Goal: Task Accomplishment & Management: Use online tool/utility

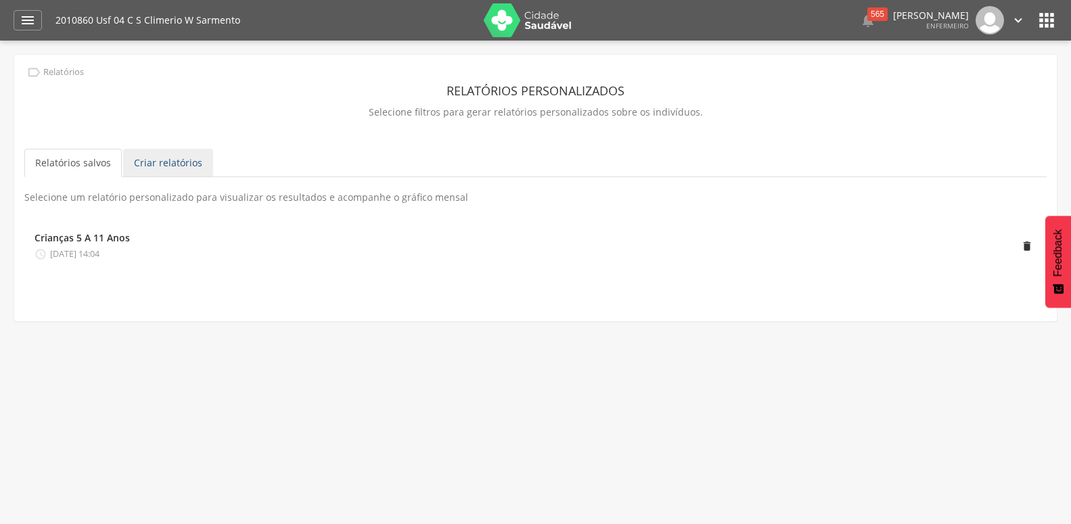
click at [176, 165] on link "Criar relatórios" at bounding box center [168, 163] width 90 height 28
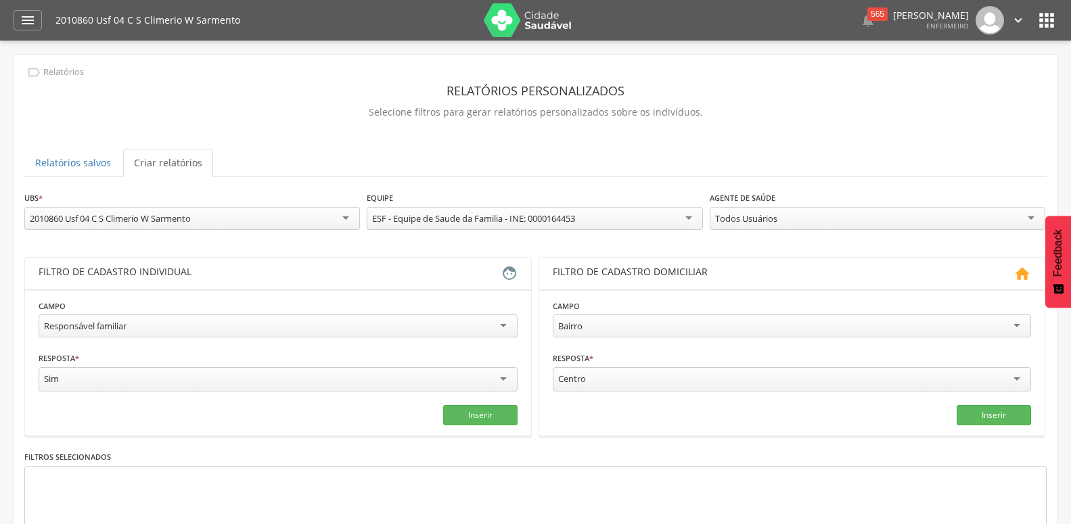
click at [183, 216] on div "2010860 Usf 04 C S Climerio W Sarmento" at bounding box center [110, 218] width 161 height 12
click at [308, 150] on ul "Relatórios salvos Criar relatórios" at bounding box center [535, 163] width 1022 height 28
click at [238, 330] on div "Responsável familiar" at bounding box center [278, 326] width 479 height 23
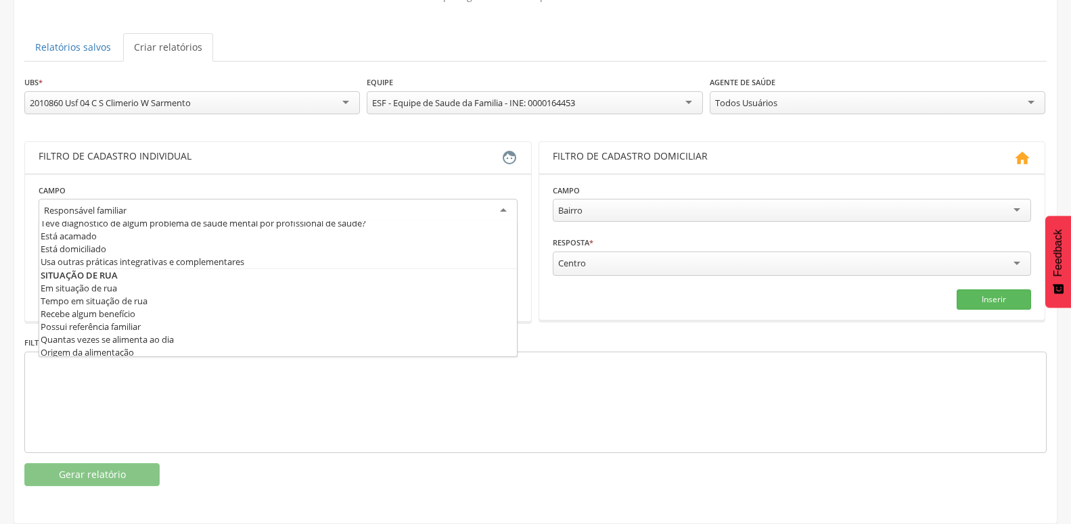
scroll to position [658, 0]
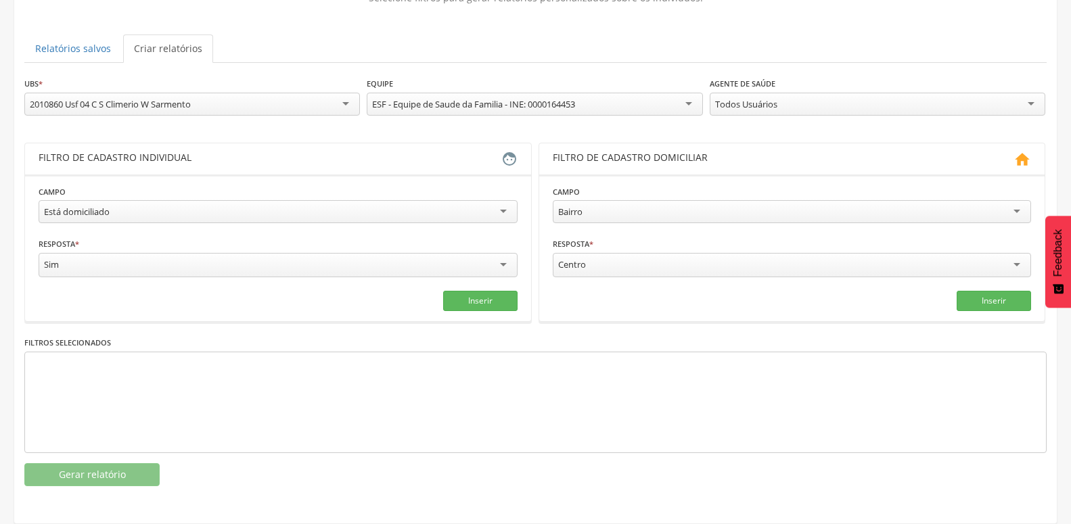
click at [818, 93] on div "Todos Usuários" at bounding box center [878, 104] width 336 height 23
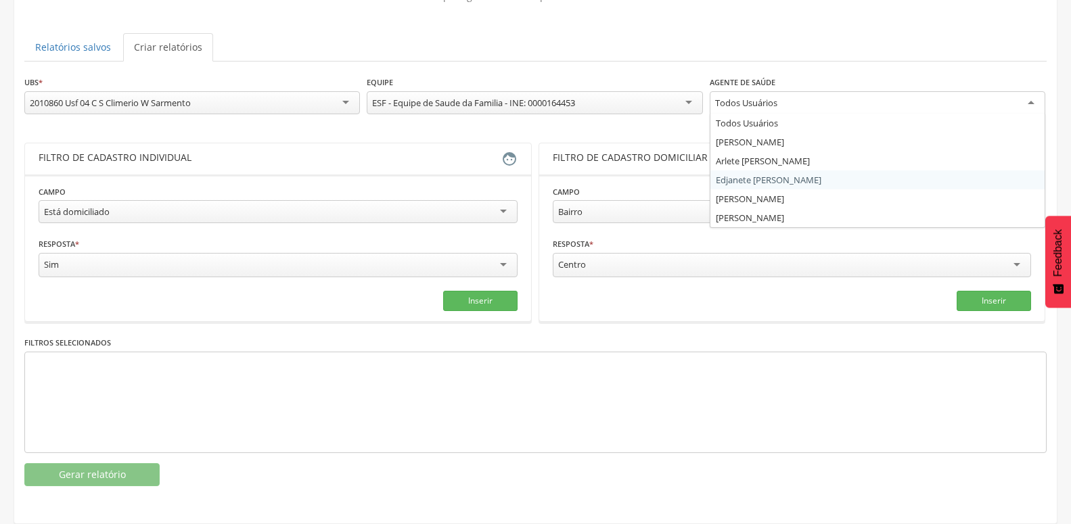
click at [773, 168] on div "**********" at bounding box center [535, 280] width 1022 height 411
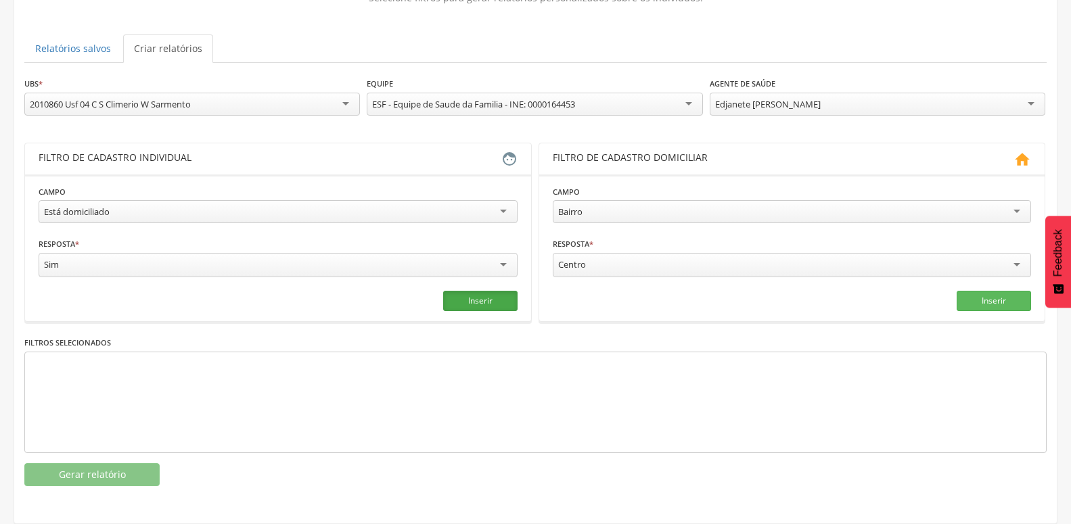
click at [495, 291] on button "Inserir" at bounding box center [480, 301] width 74 height 20
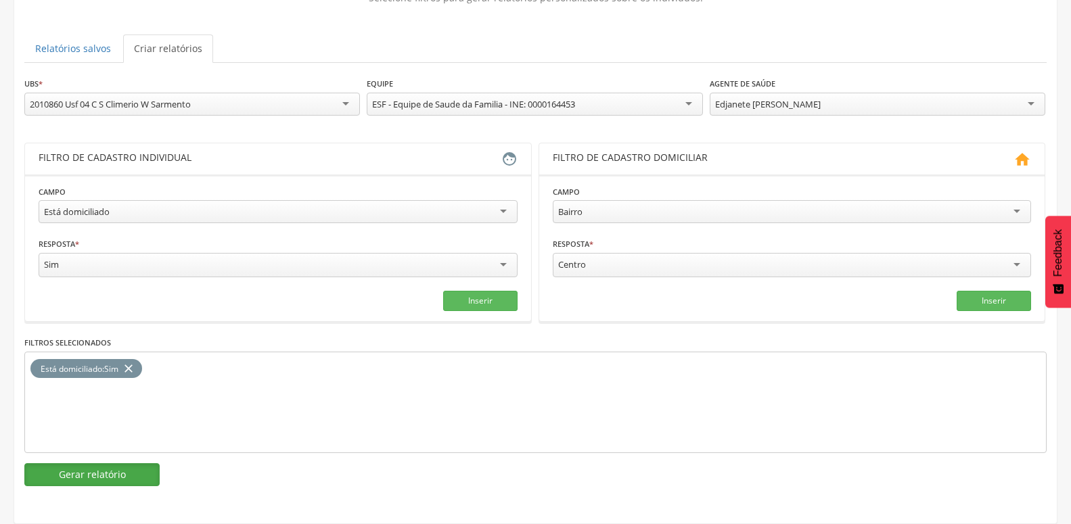
click at [78, 470] on button "Gerar relatório" at bounding box center [91, 474] width 135 height 23
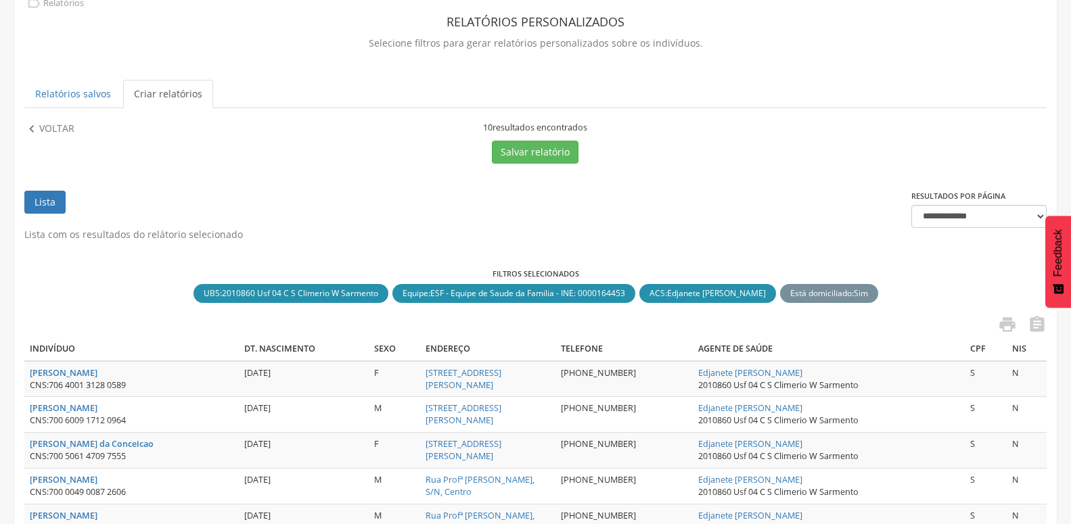
scroll to position [207, 0]
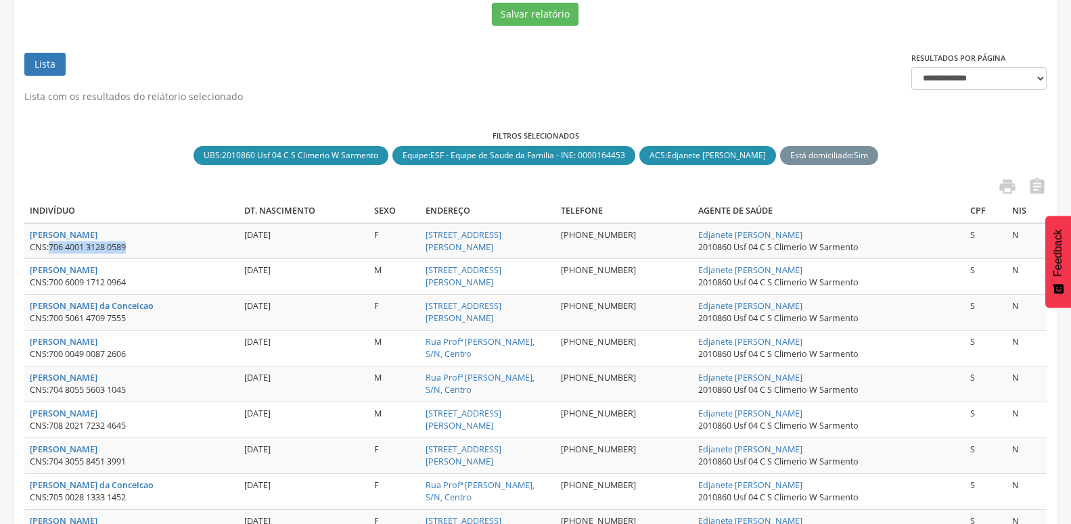
drag, startPoint x: 51, startPoint y: 248, endPoint x: 132, endPoint y: 248, distance: 81.2
click at [132, 248] on div "CNS: 706 4001 3128 0589" at bounding box center [132, 248] width 204 height 12
copy span "706 4001 3128 0589"
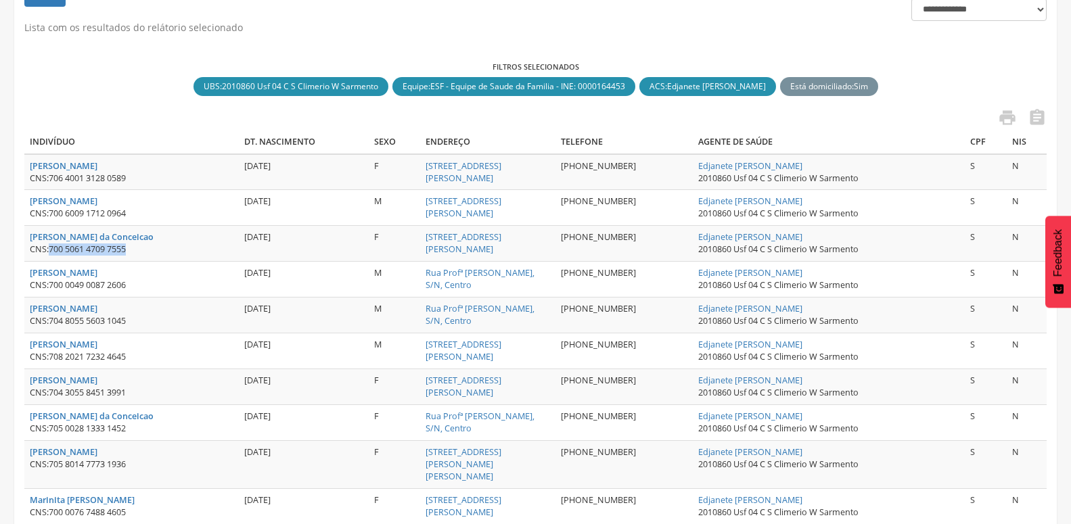
drag, startPoint x: 52, startPoint y: 250, endPoint x: 141, endPoint y: 250, distance: 89.3
click at [141, 250] on div "CNS: 700 5061 4709 7555" at bounding box center [132, 250] width 204 height 12
copy span "700 5061 4709 7555"
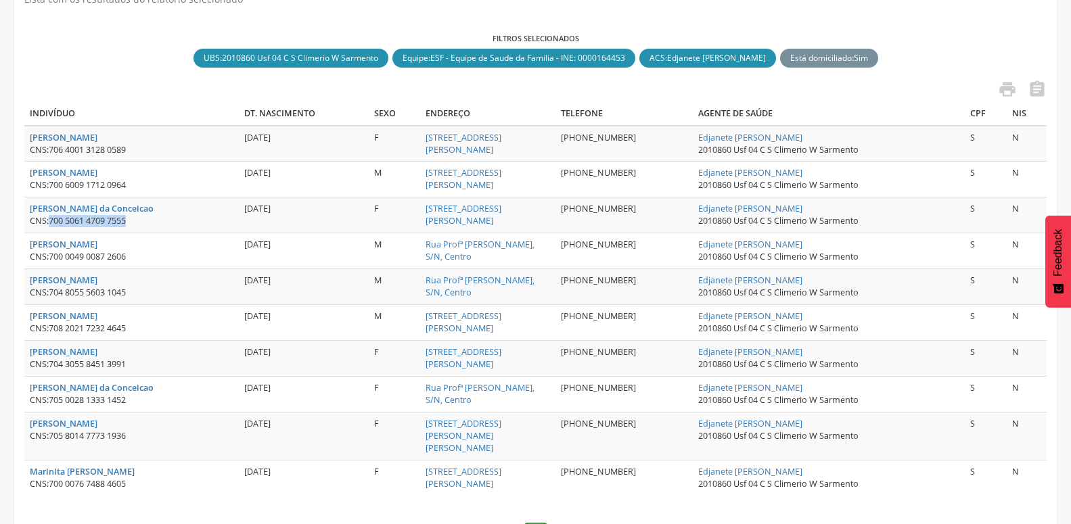
scroll to position [345, 0]
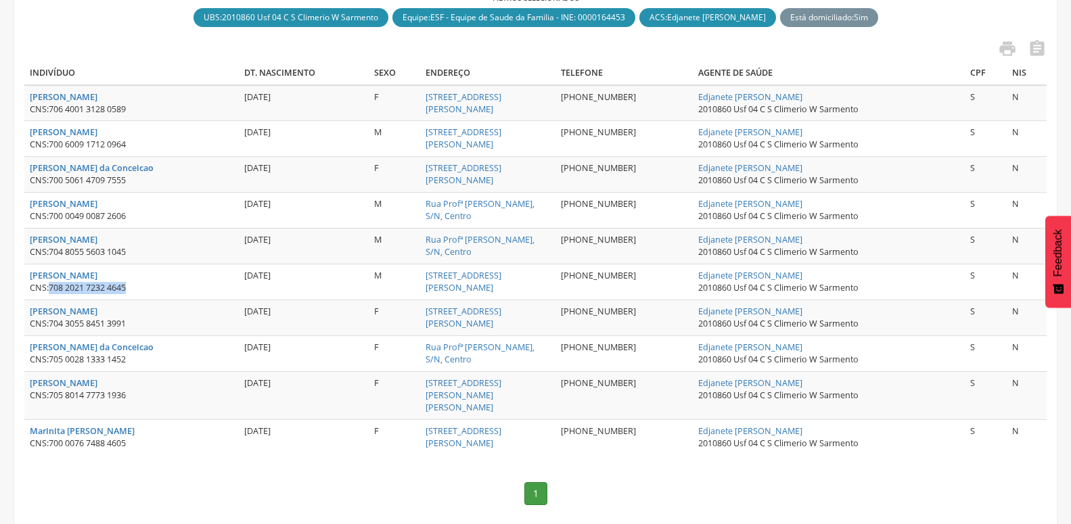
drag, startPoint x: 51, startPoint y: 290, endPoint x: 149, endPoint y: 290, distance: 98.1
click at [149, 290] on div "CNS: 708 2021 7232 4645" at bounding box center [132, 288] width 204 height 12
copy span "708 2021 7232 4645"
